Goal: Task Accomplishment & Management: Complete application form

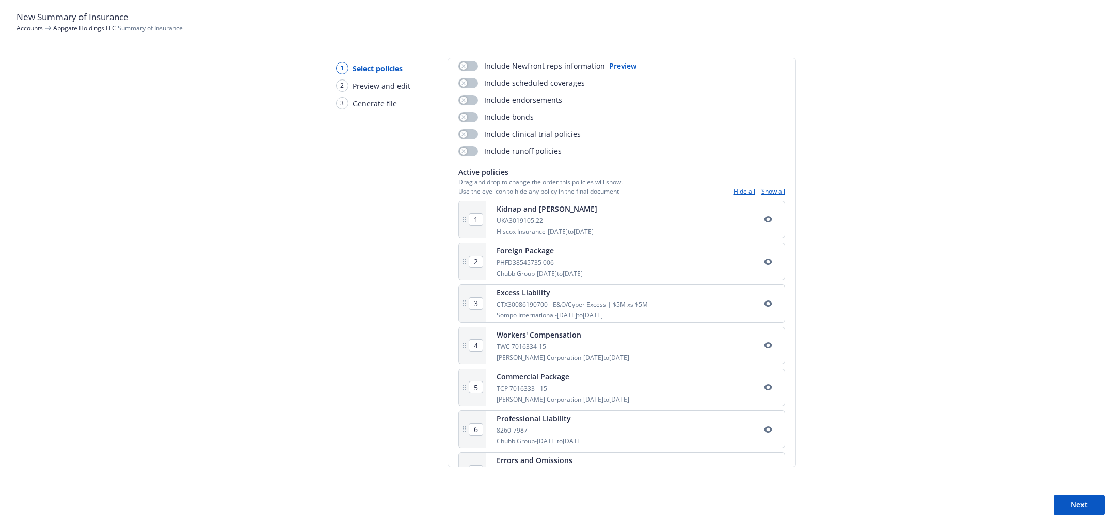
scroll to position [151, 0]
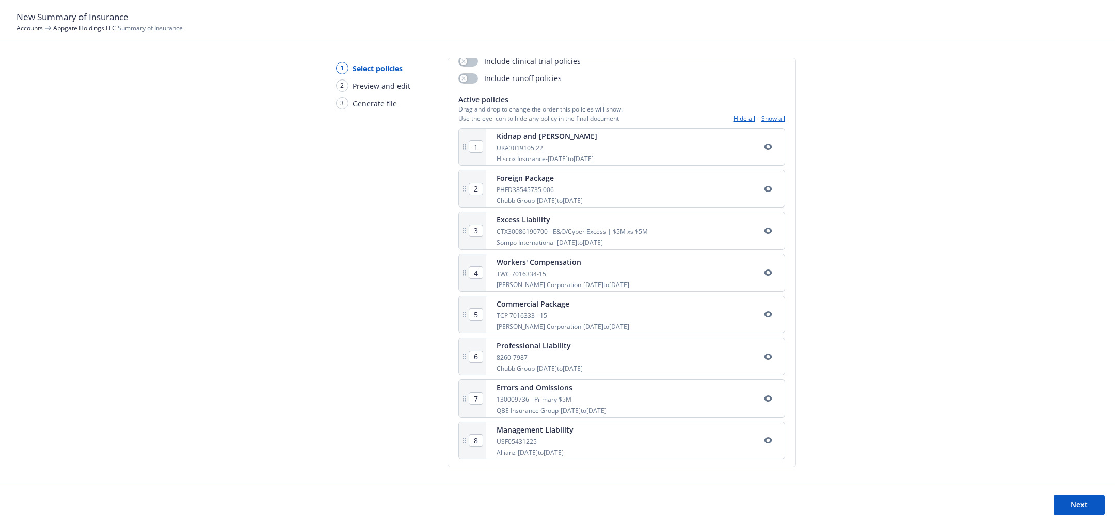
click at [761, 119] on button "Show all" at bounding box center [773, 118] width 24 height 9
click at [733, 115] on button "Hide all" at bounding box center [744, 118] width 22 height 9
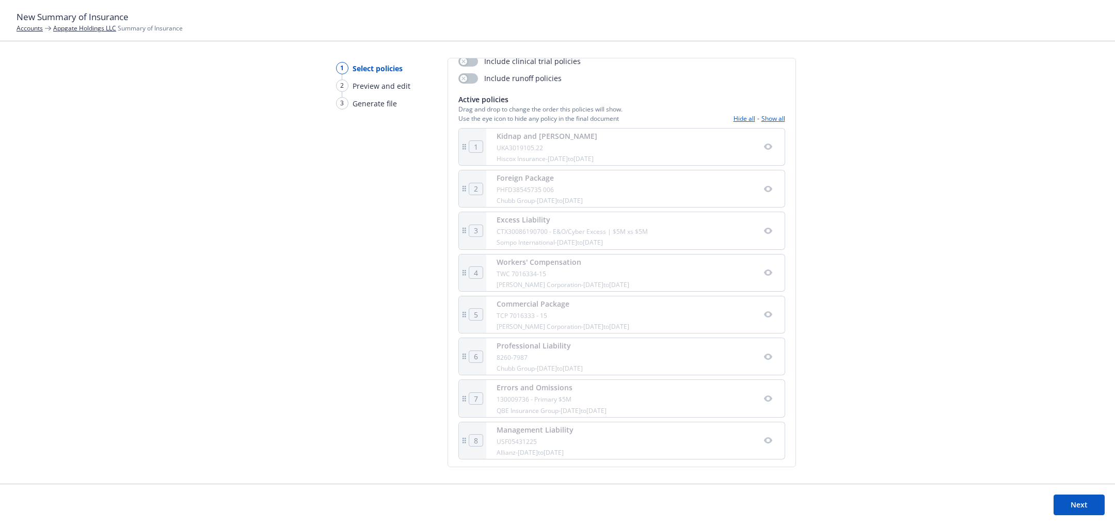
click at [761, 116] on button "Show all" at bounding box center [773, 118] width 24 height 9
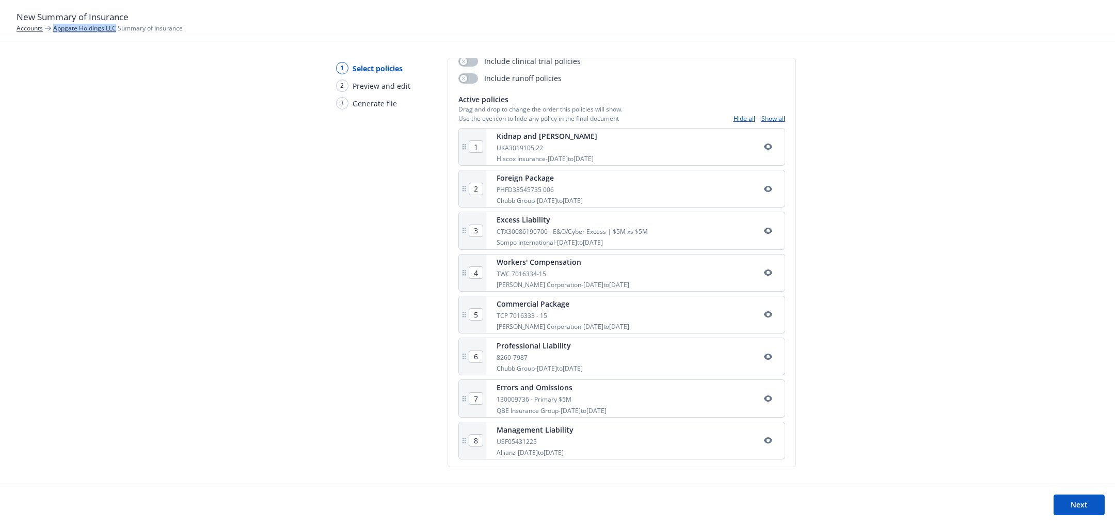
click at [497, 146] on div "UKA3019105.22" at bounding box center [547, 147] width 101 height 9
